Goal: Task Accomplishment & Management: Complete application form

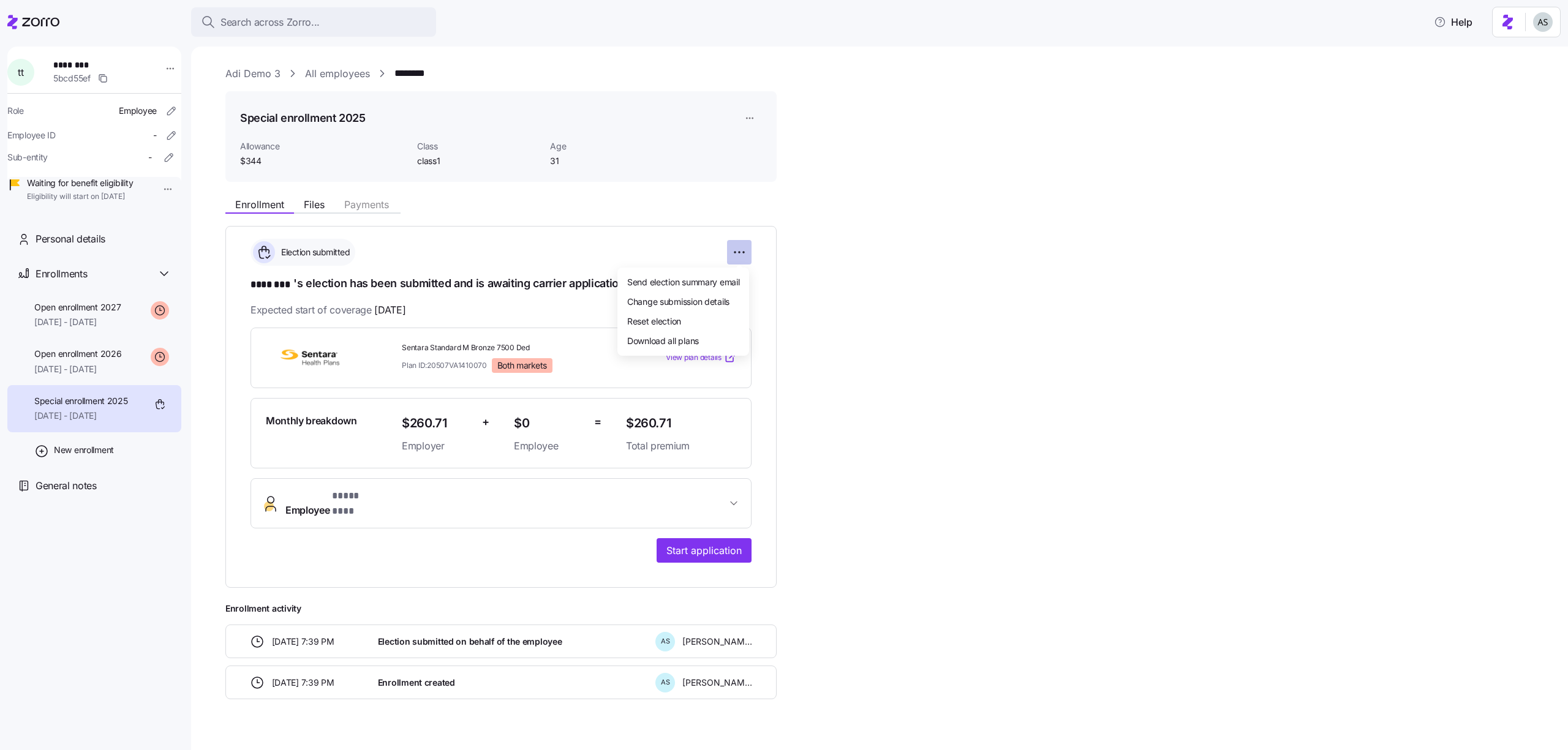
click at [742, 253] on html "**********" at bounding box center [784, 371] width 1568 height 743
click at [913, 383] on html "**********" at bounding box center [784, 371] width 1568 height 743
click at [87, 468] on div "New enrollment" at bounding box center [94, 450] width 174 height 36
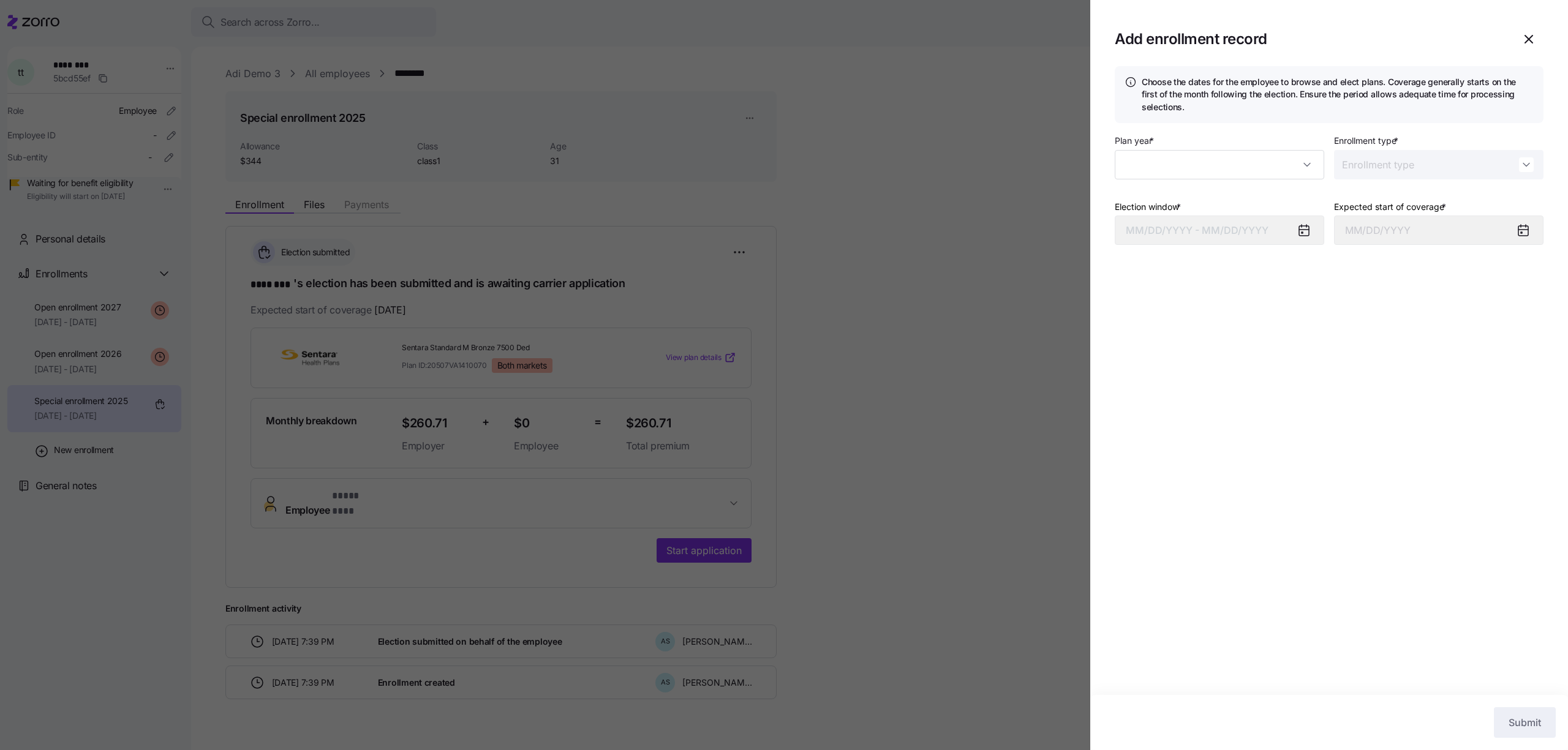
type input "2025"
type input "Special"
type input "[DATE]"
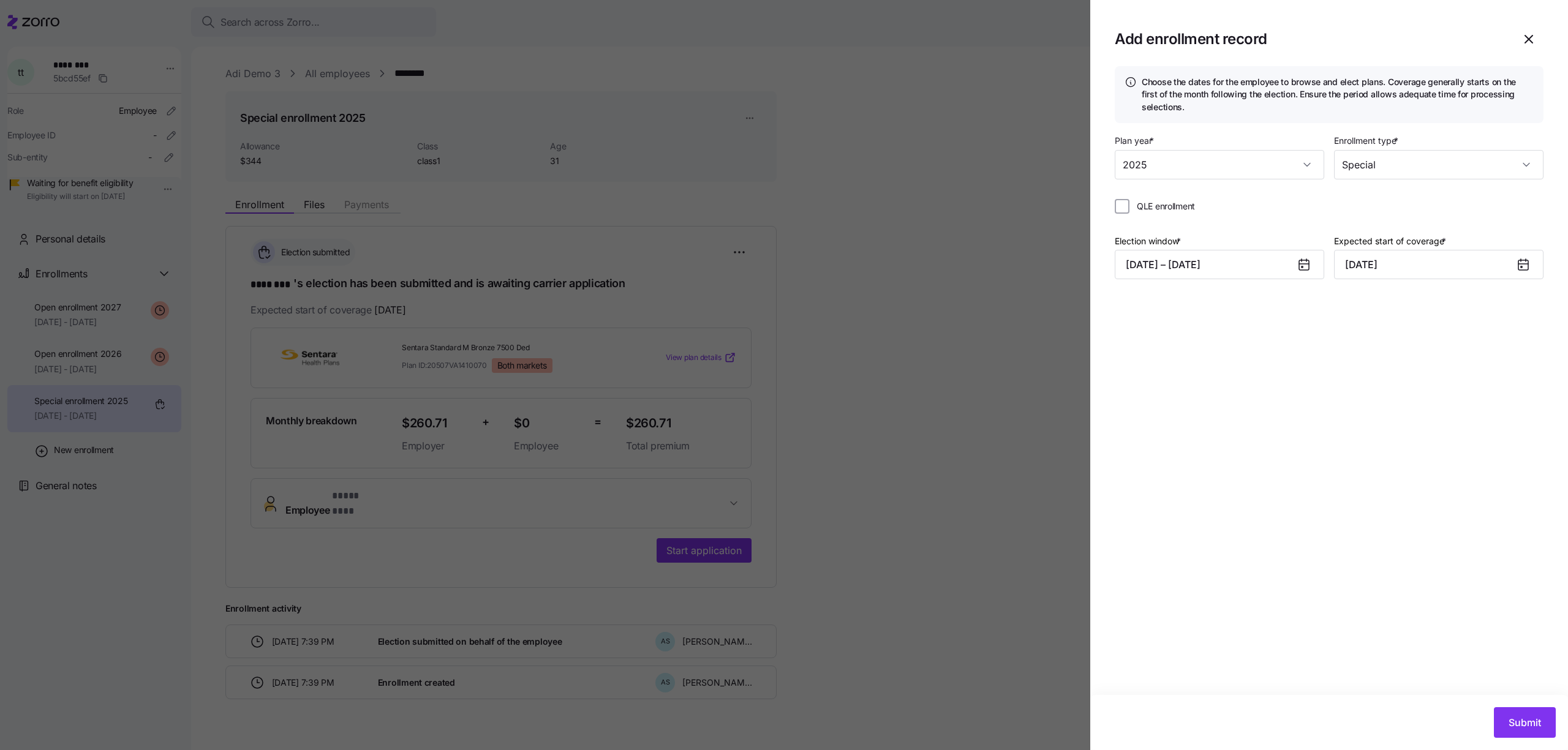
click at [1159, 207] on span "QLE enrollment" at bounding box center [1165, 206] width 58 height 12
click at [1129, 207] on input "QLE enrollment" at bounding box center [1122, 206] width 15 height 15
checkbox input "true"
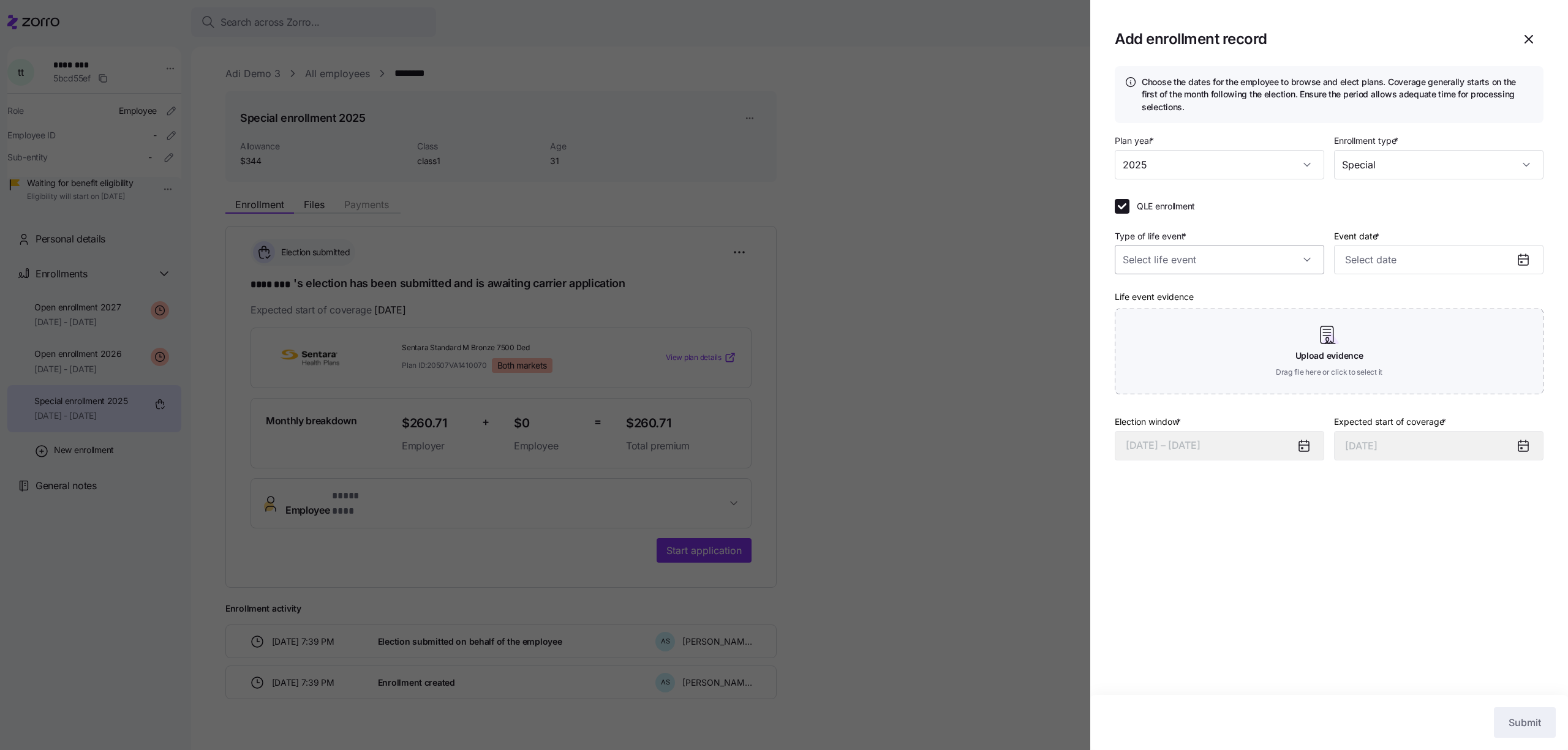
click at [1286, 255] on input "Type of life event *" at bounding box center [1219, 260] width 209 height 29
click at [1233, 343] on div "Birth or new dependent" at bounding box center [1219, 348] width 199 height 26
type input "Birth or new dependent"
click at [1445, 284] on div "Type of life event * Birth or new dependent Event date * Life event evidence Up…" at bounding box center [1329, 316] width 429 height 176
click at [1431, 262] on input "Event date *" at bounding box center [1438, 260] width 209 height 29
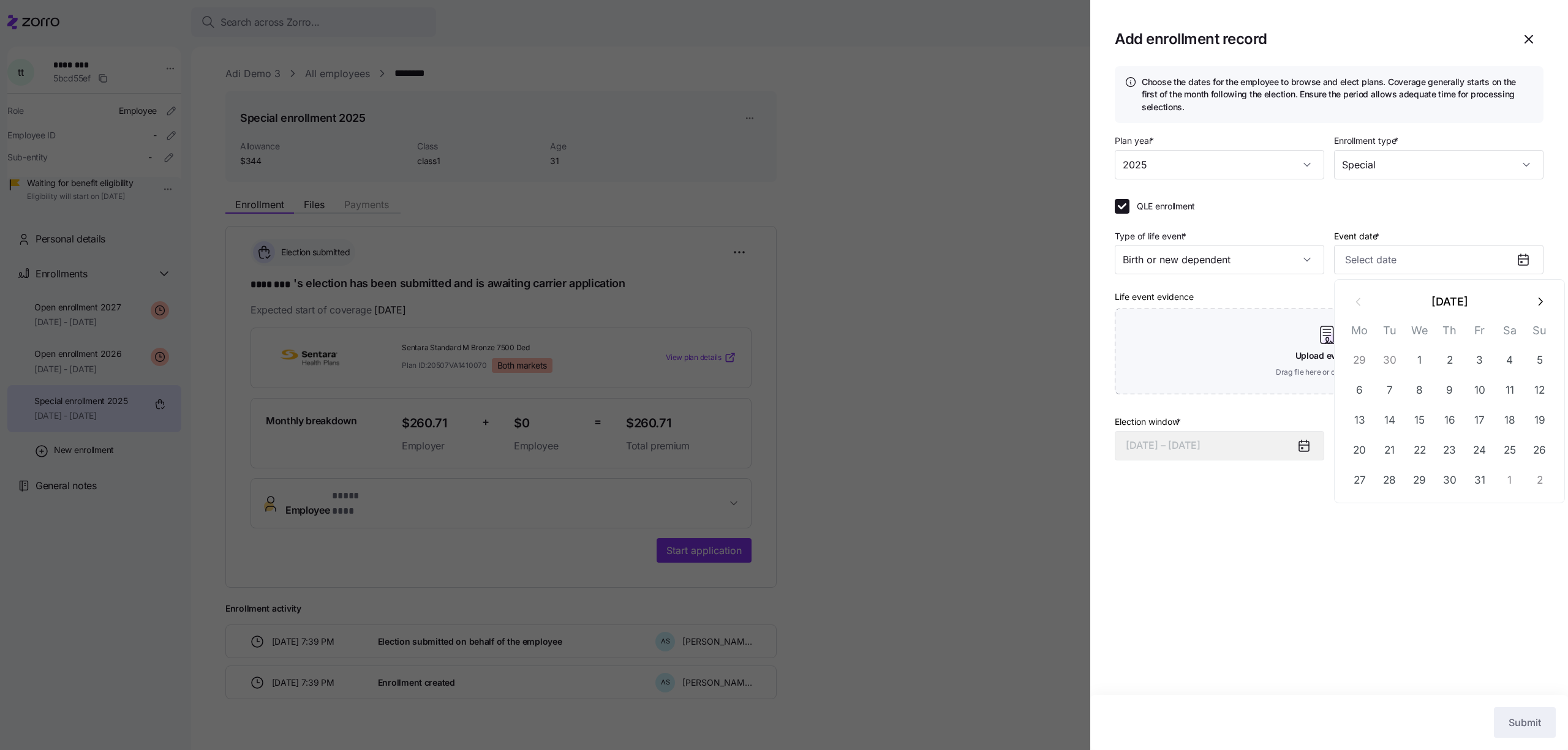
click at [1533, 295] on icon "button" at bounding box center [1539, 302] width 14 height 14
click at [1511, 454] on button "27" at bounding box center [1509, 450] width 29 height 29
type input "December 27, 2025"
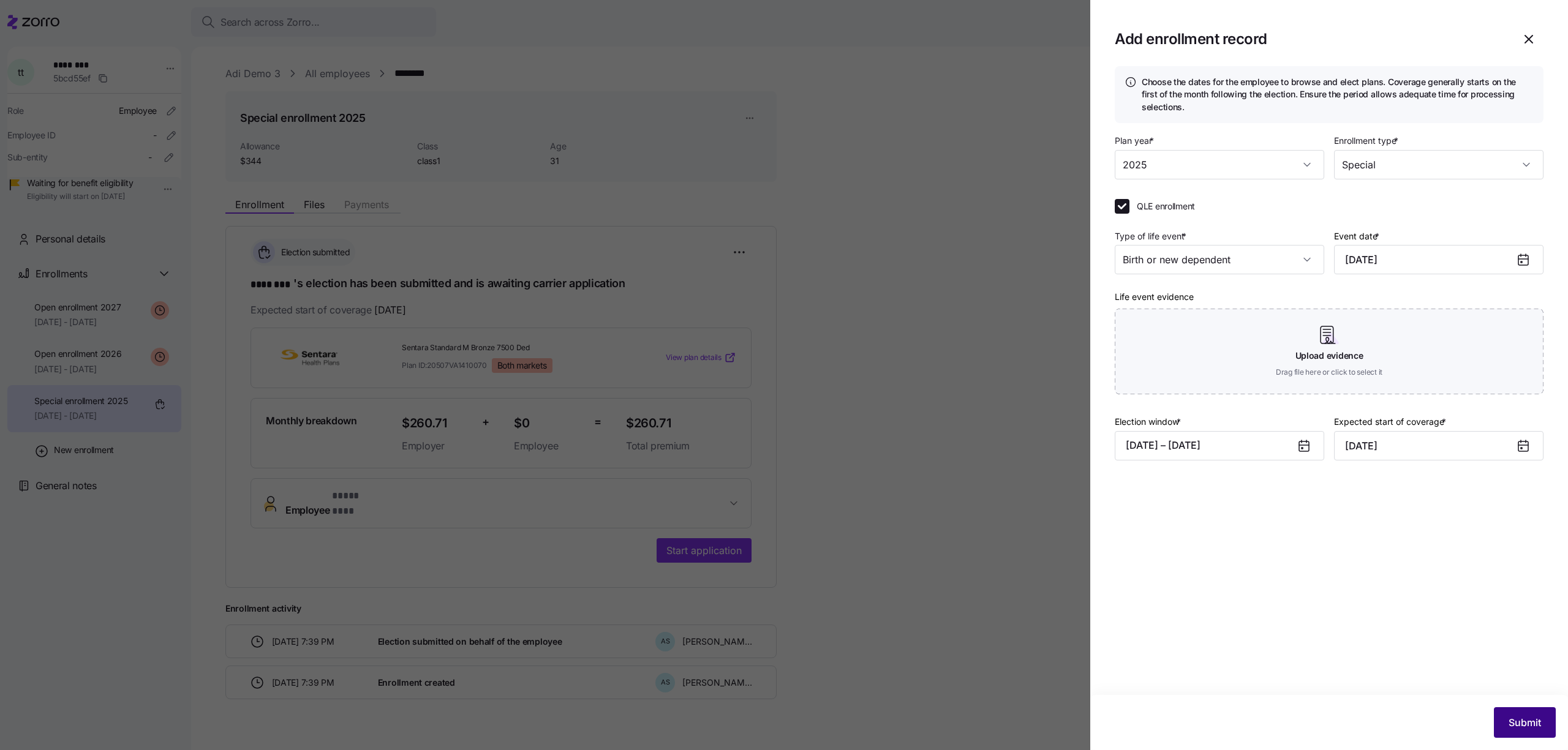
click at [1517, 725] on span "Submit" at bounding box center [1524, 722] width 32 height 15
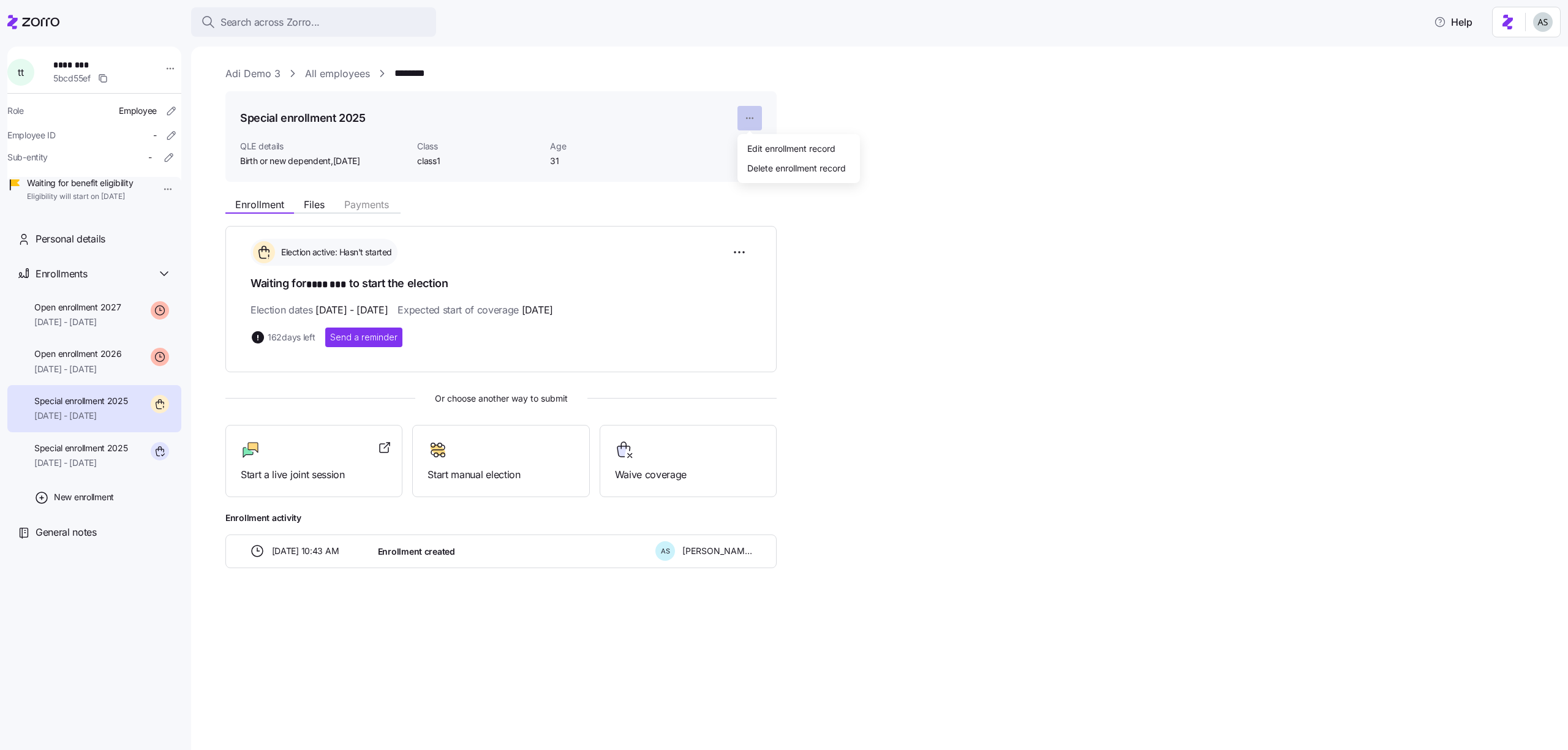
click at [747, 122] on html "Search across Zorro... Help t t ******** 5bcd55ef Role Employee Employee ID - S…" at bounding box center [784, 371] width 1568 height 743
click at [756, 173] on div "Delete enrollment record" at bounding box center [797, 167] width 99 height 14
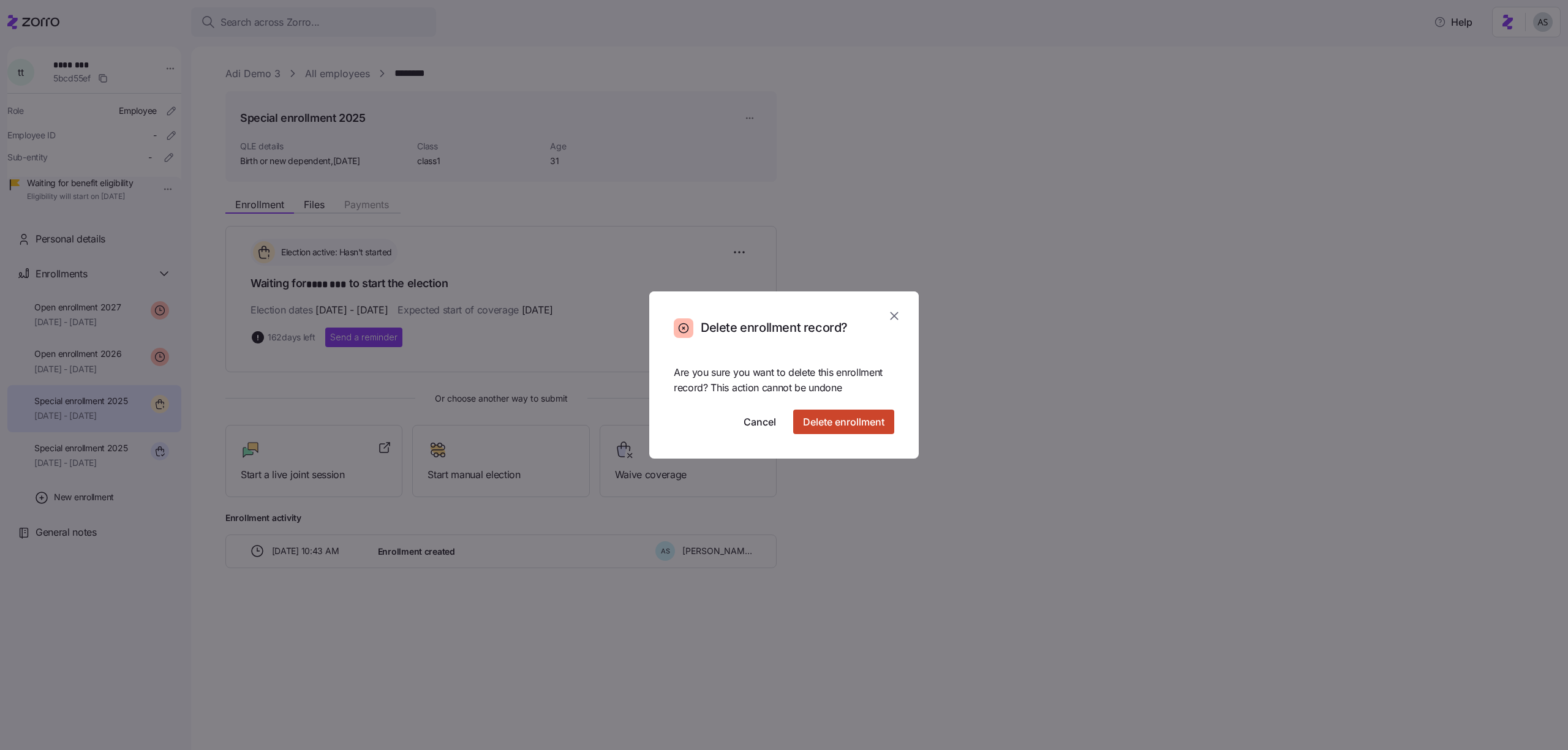
click at [843, 410] on div "Cancel Delete enrollment" at bounding box center [784, 422] width 220 height 24
click at [832, 418] on span "Delete enrollment" at bounding box center [844, 422] width 82 height 15
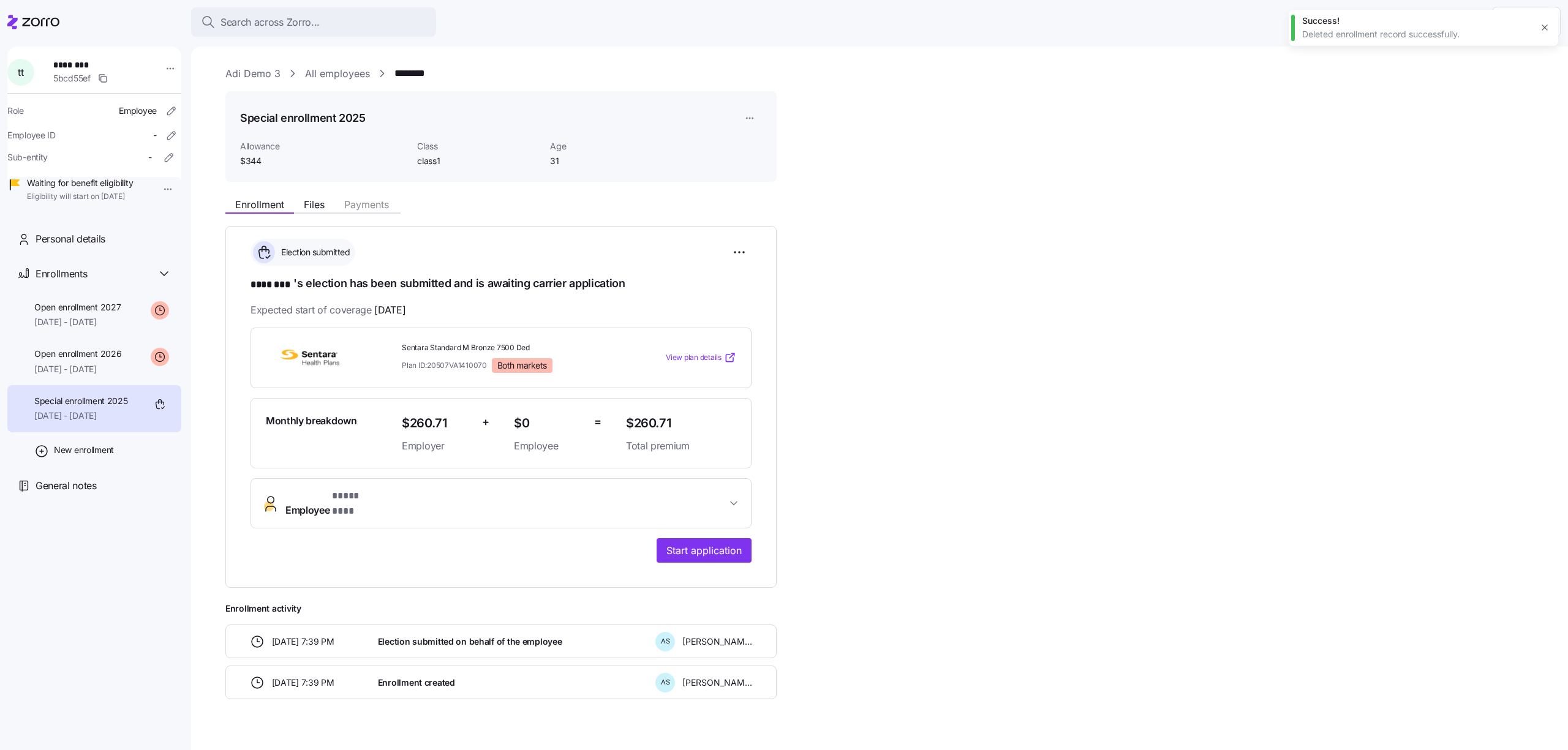
click at [753, 120] on html "**********" at bounding box center [784, 371] width 1568 height 743
click at [754, 142] on div "Edit enrollment record" at bounding box center [791, 148] width 88 height 14
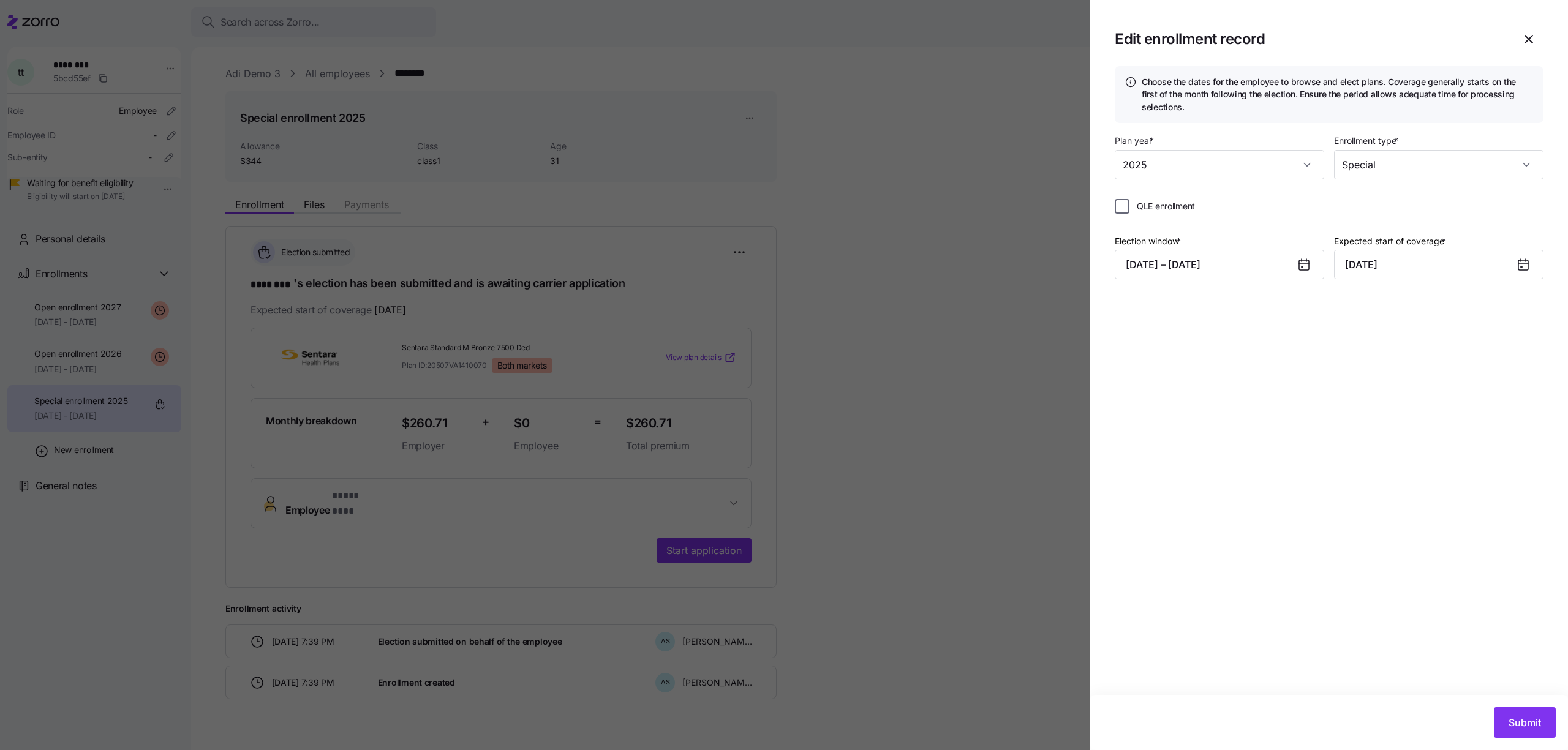
click at [1125, 204] on input "QLE enrollment" at bounding box center [1122, 206] width 15 height 15
checkbox input "true"
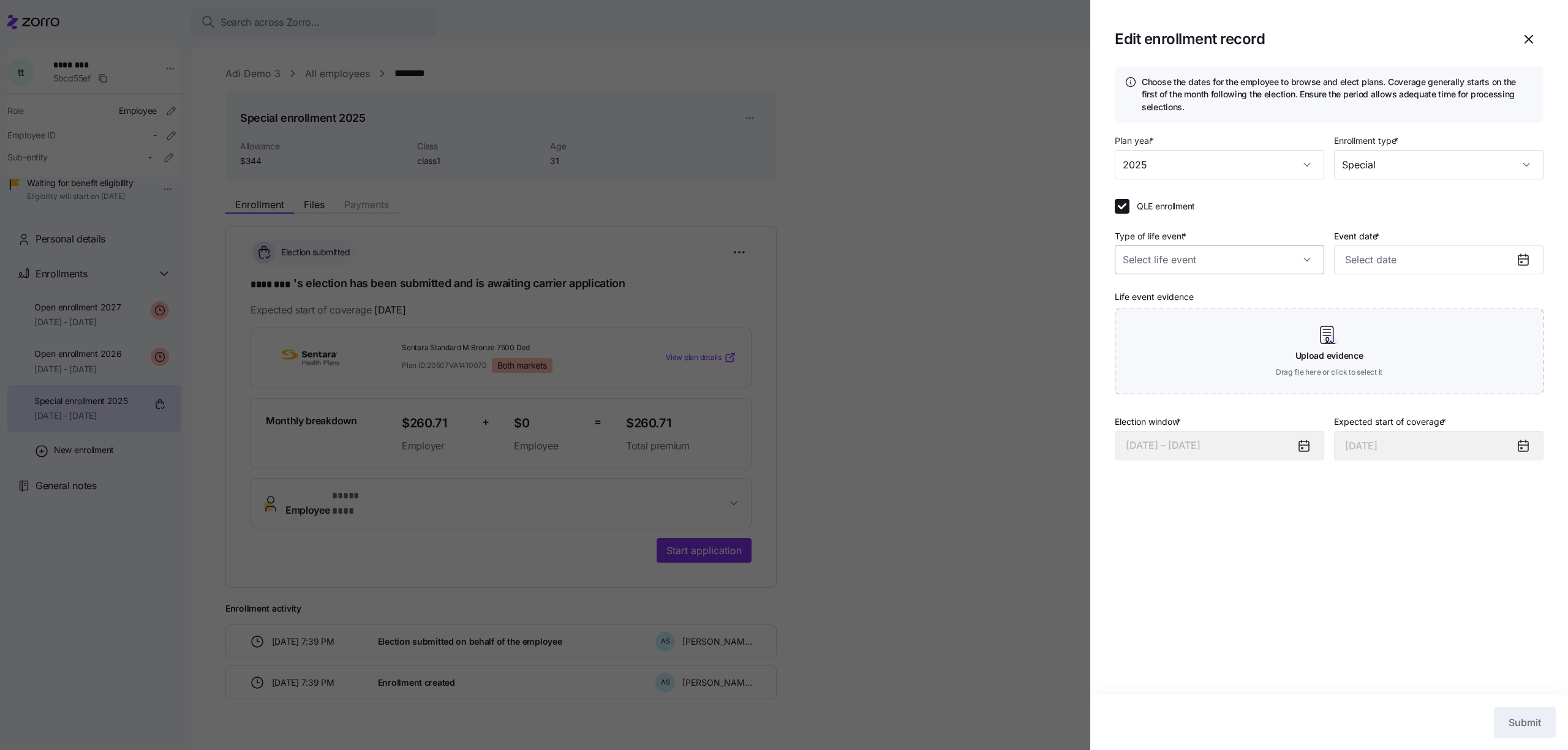
click at [1220, 267] on input "Type of life event *" at bounding box center [1219, 260] width 209 height 29
click at [1189, 350] on span "Birth or new dependent" at bounding box center [1176, 348] width 94 height 14
type input "Birth or new dependent"
click at [1361, 262] on input "Event date *" at bounding box center [1438, 260] width 209 height 29
click at [1478, 420] on button "17" at bounding box center [1479, 420] width 29 height 29
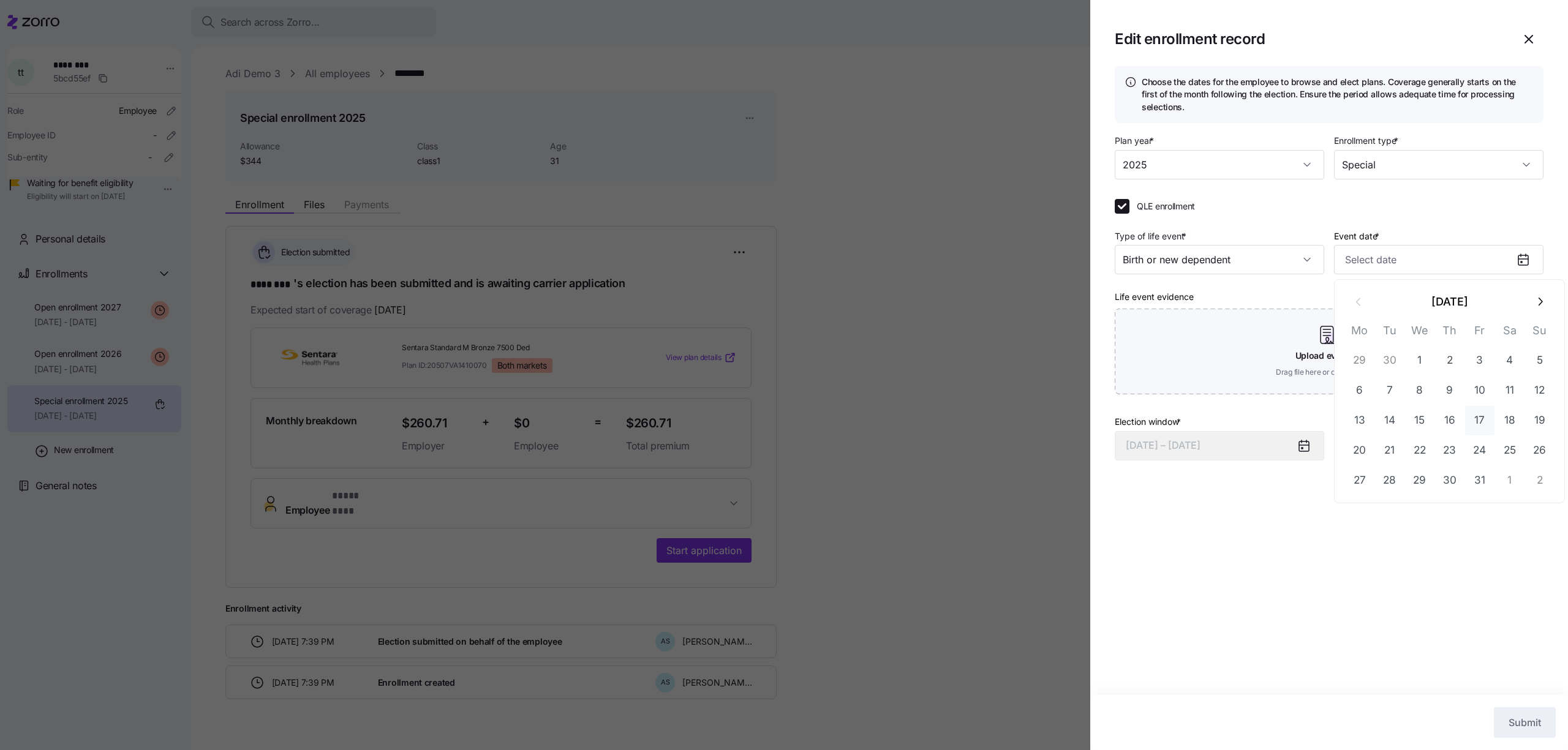
type input "October 17, 2025"
click at [1514, 710] on button "Submit" at bounding box center [1524, 722] width 62 height 31
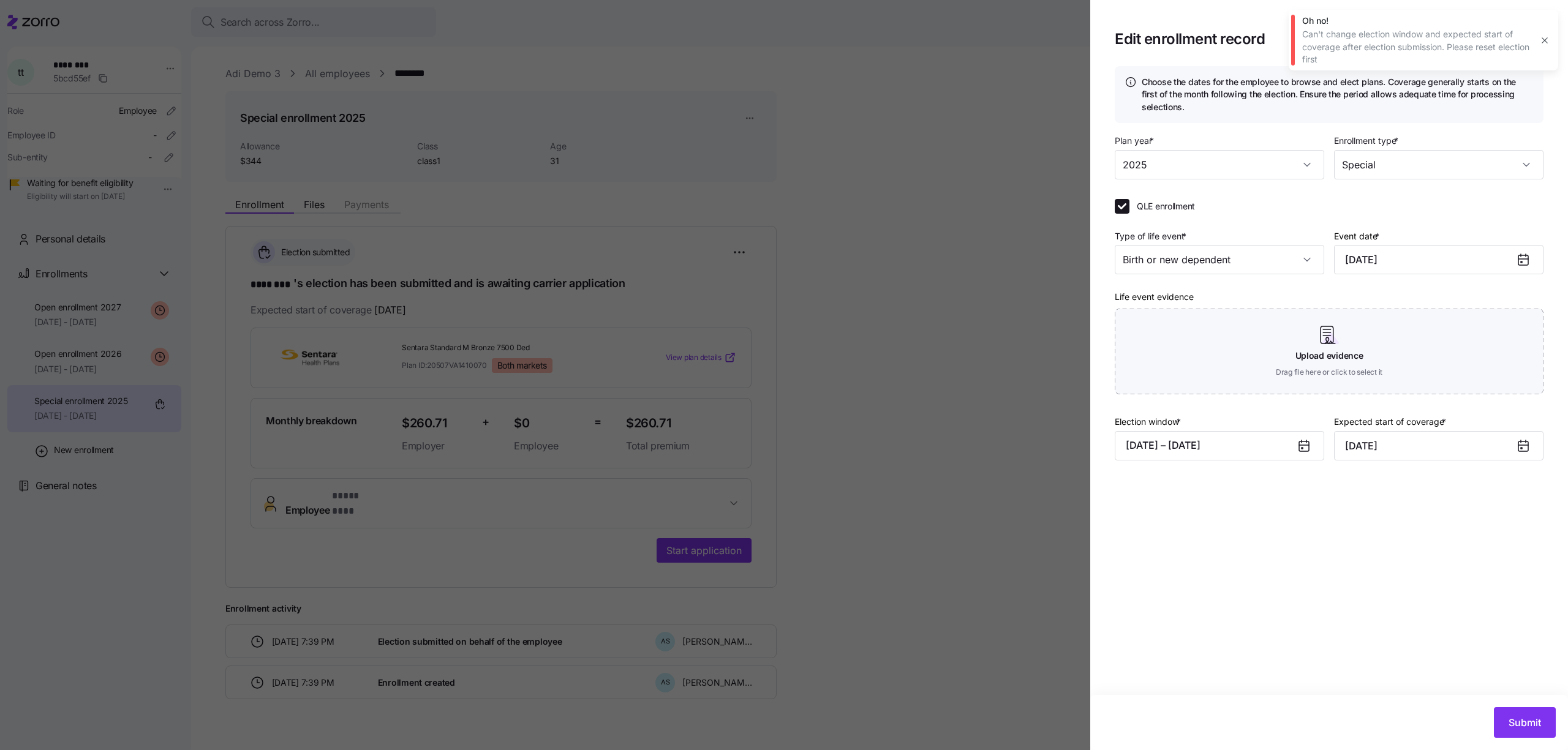
click at [846, 258] on div at bounding box center [784, 375] width 1568 height 750
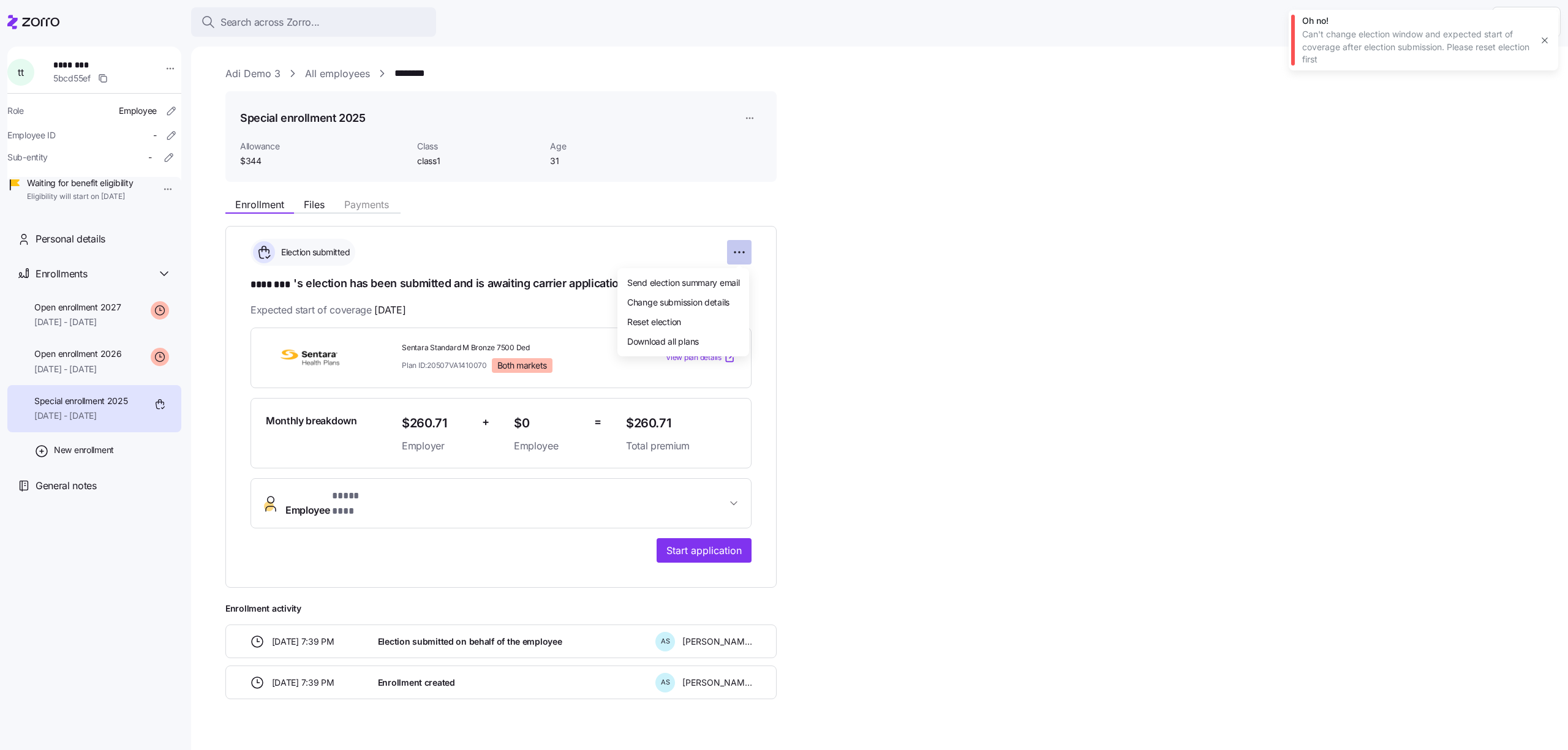
click at [731, 259] on html "**********" at bounding box center [784, 371] width 1568 height 743
click at [698, 318] on div "Reset election" at bounding box center [683, 321] width 122 height 19
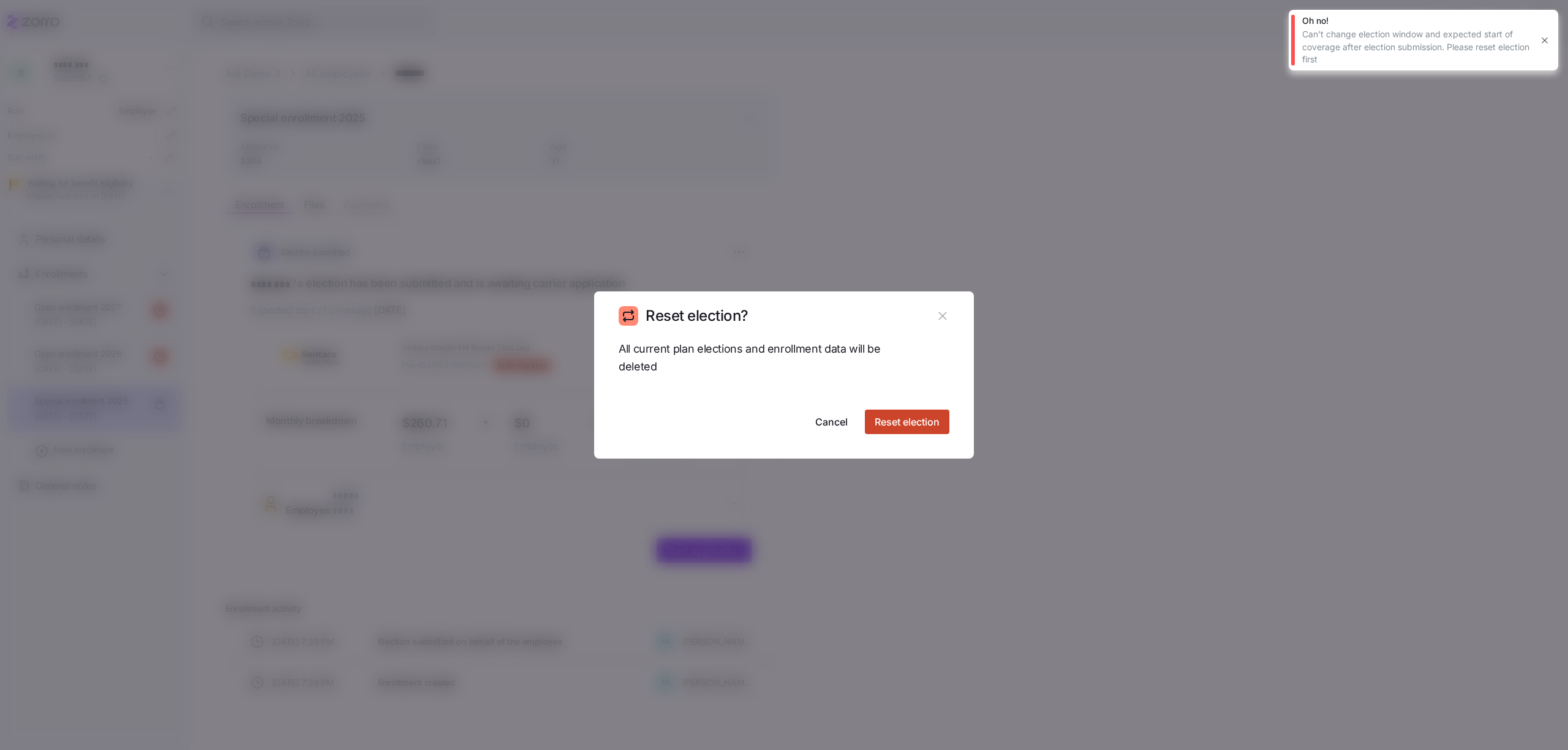
click at [917, 427] on span "Reset election" at bounding box center [907, 422] width 65 height 15
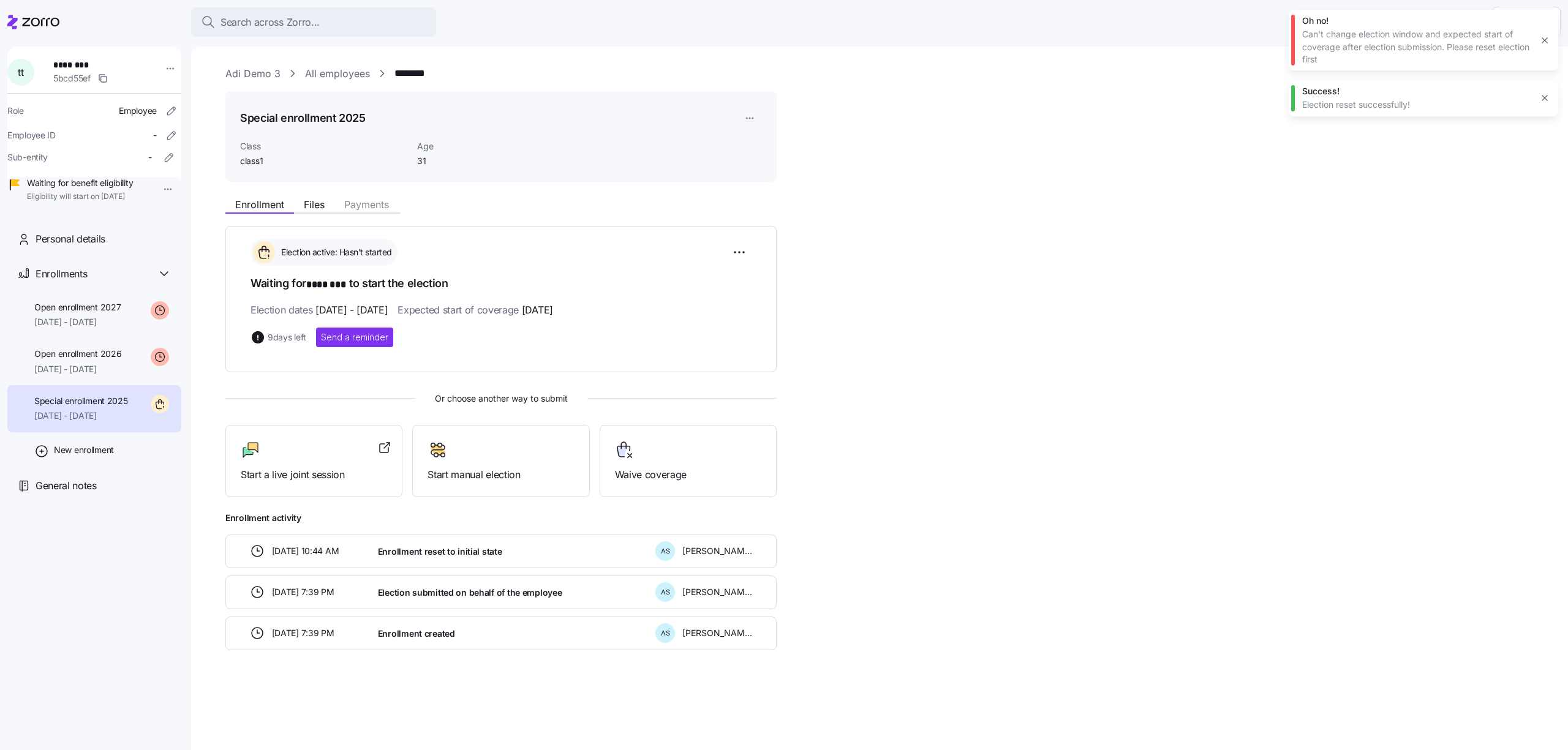
click at [748, 129] on html "Search across Zorro... Help t t ******** 5bcd55ef Role Employee Employee ID - S…" at bounding box center [784, 371] width 1568 height 743
click at [768, 155] on div "Edit enrollment record" at bounding box center [799, 148] width 113 height 19
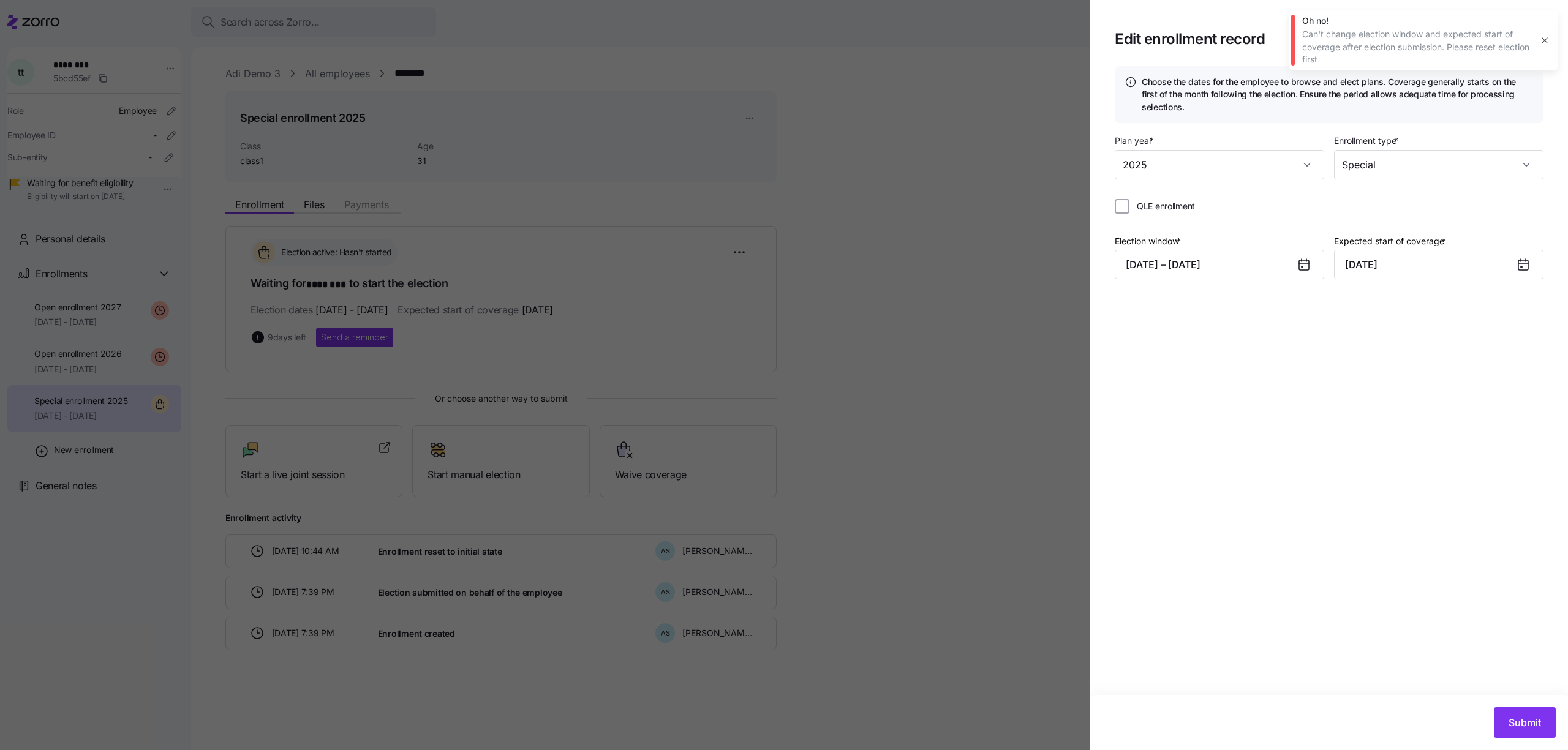
click at [1136, 199] on div "QLE enrollment" at bounding box center [1155, 206] width 80 height 15
click at [1137, 200] on span "QLE enrollment" at bounding box center [1165, 206] width 58 height 12
click at [1129, 200] on input "QLE enrollment" at bounding box center [1122, 206] width 15 height 15
checkbox input "true"
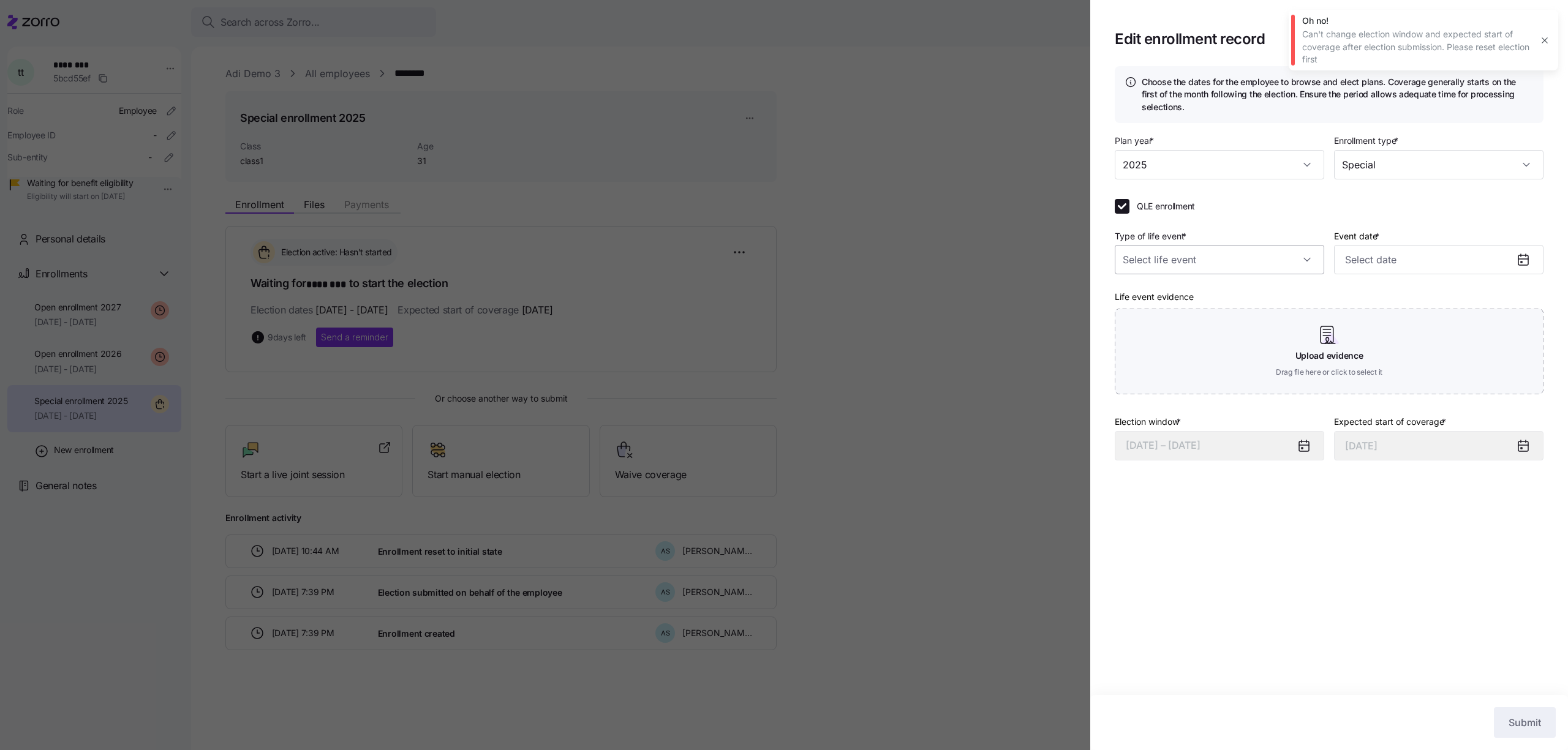
click at [1195, 265] on input "Type of life event *" at bounding box center [1219, 260] width 209 height 29
click at [1197, 303] on div "Marriage" at bounding box center [1219, 297] width 199 height 26
type input "Marriage"
click at [1389, 265] on input "Event date *" at bounding box center [1438, 260] width 209 height 29
click at [1465, 413] on button "17" at bounding box center [1479, 420] width 29 height 29
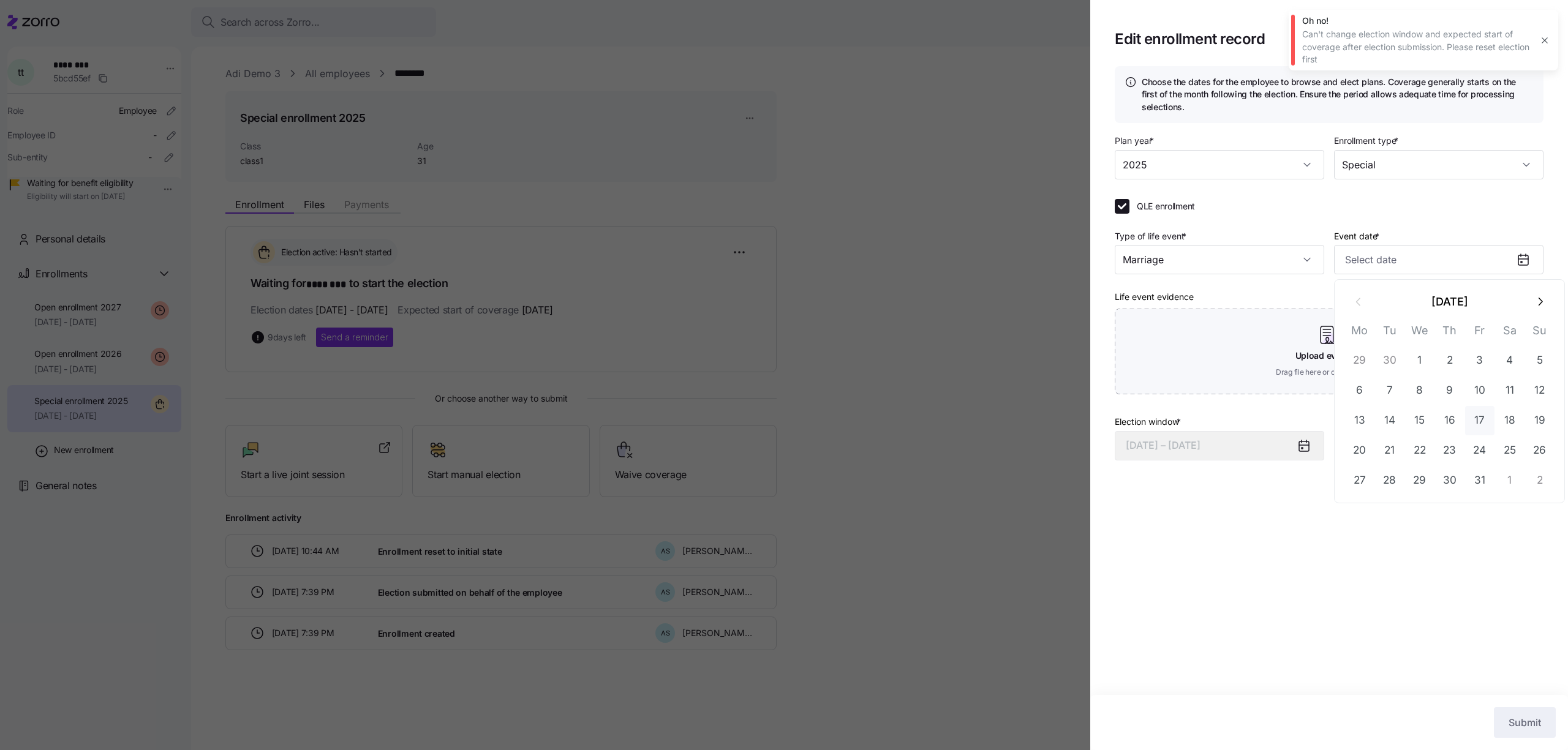
type input "November 1, 2025"
type input "October 17, 2025"
click at [1505, 730] on button "Submit" at bounding box center [1524, 722] width 62 height 31
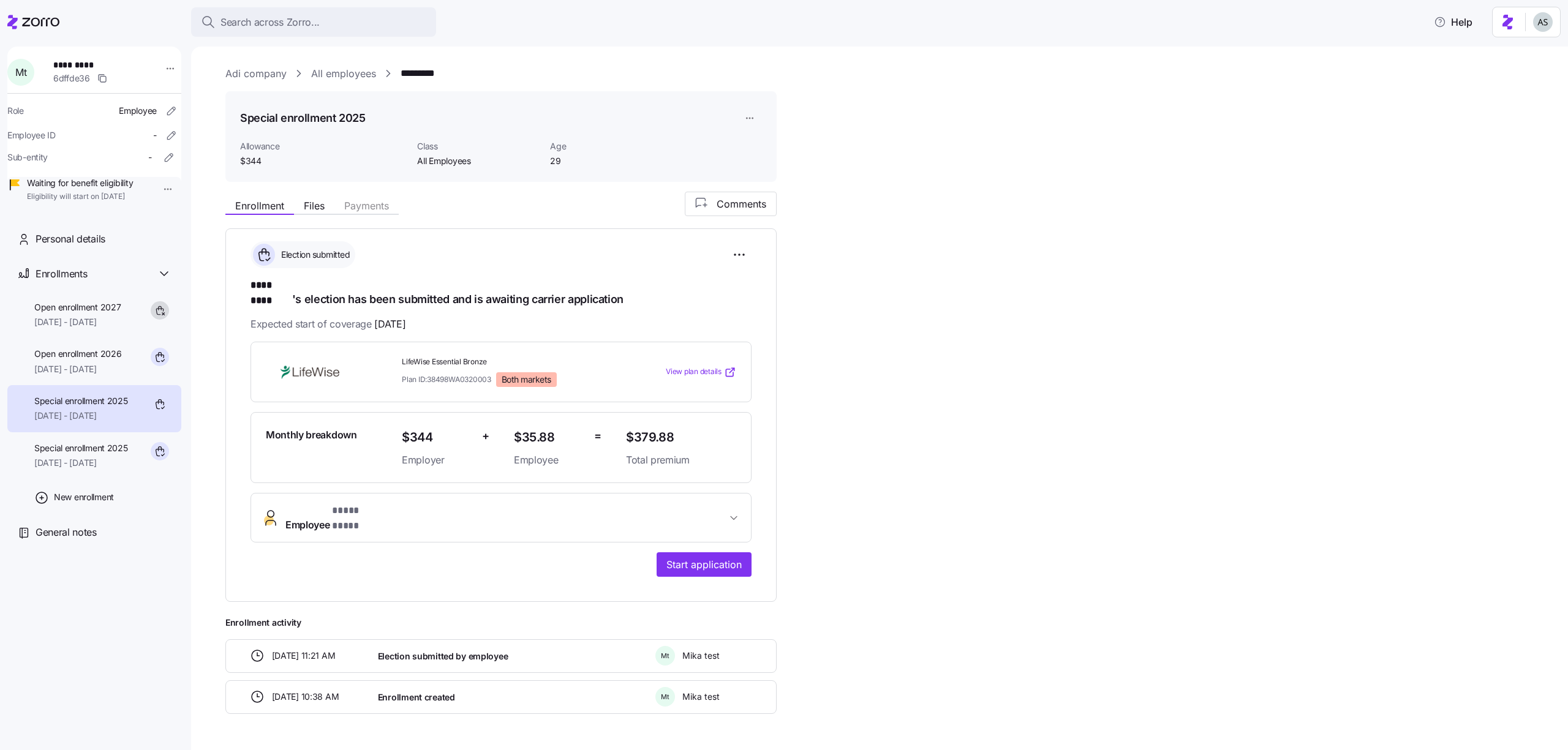
click at [353, 70] on link "All employees" at bounding box center [343, 74] width 65 height 15
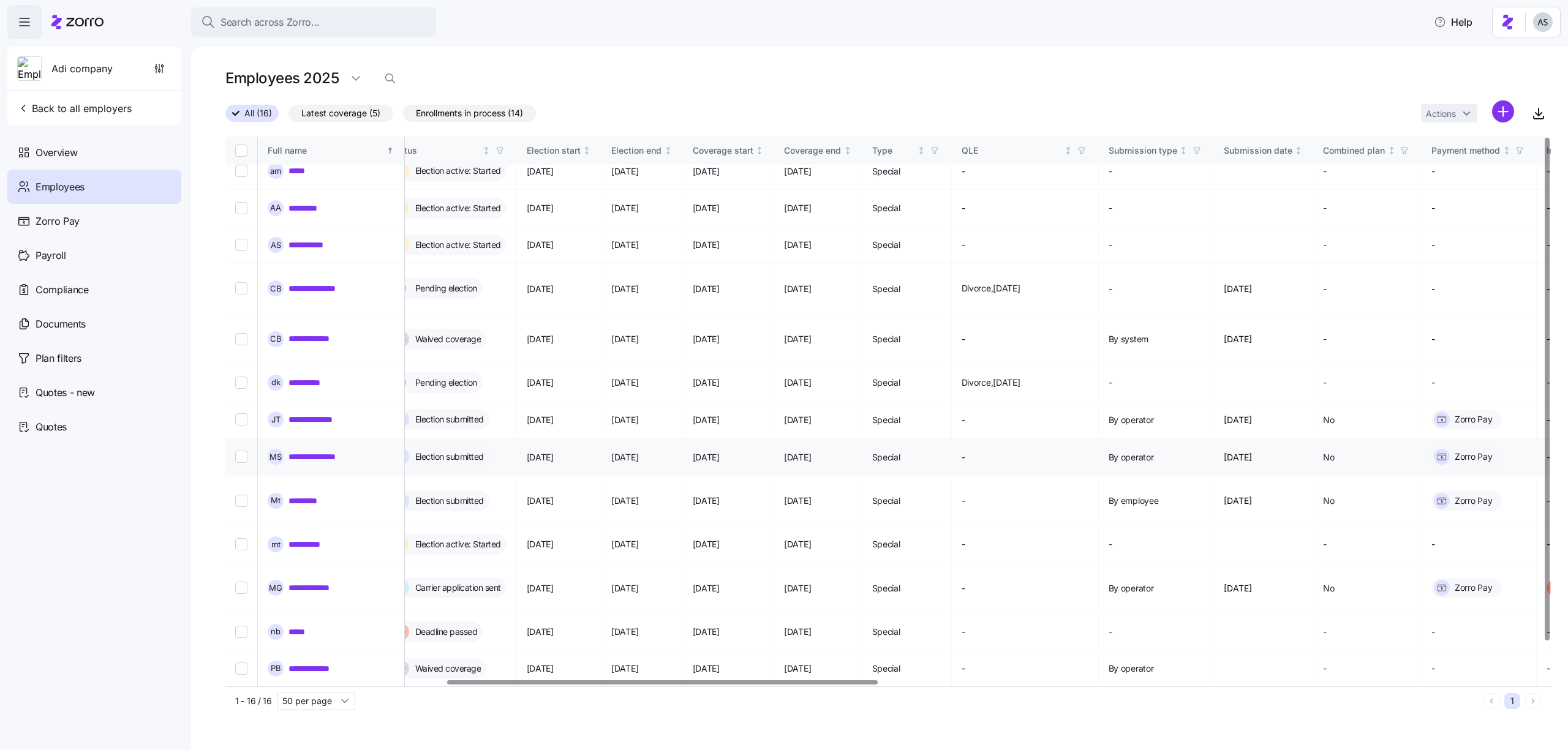
scroll to position [0, 679]
